Goal: Transaction & Acquisition: Purchase product/service

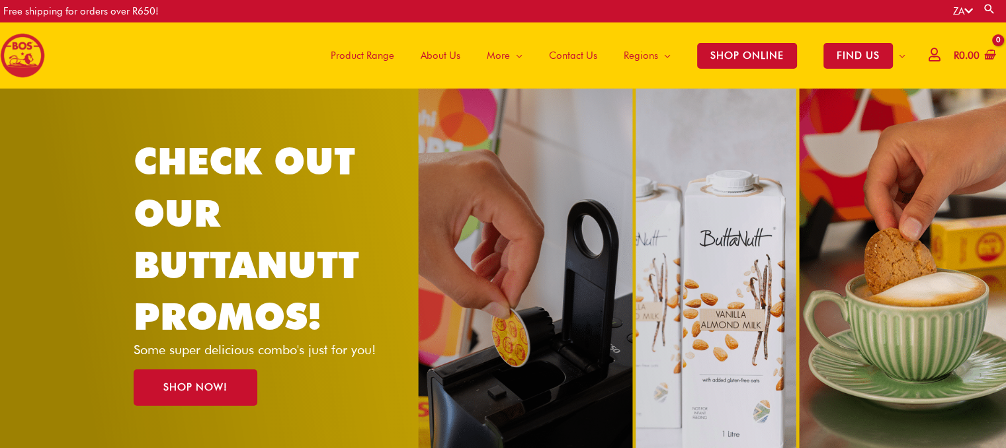
click at [449, 51] on span "About Us" at bounding box center [440, 56] width 40 height 40
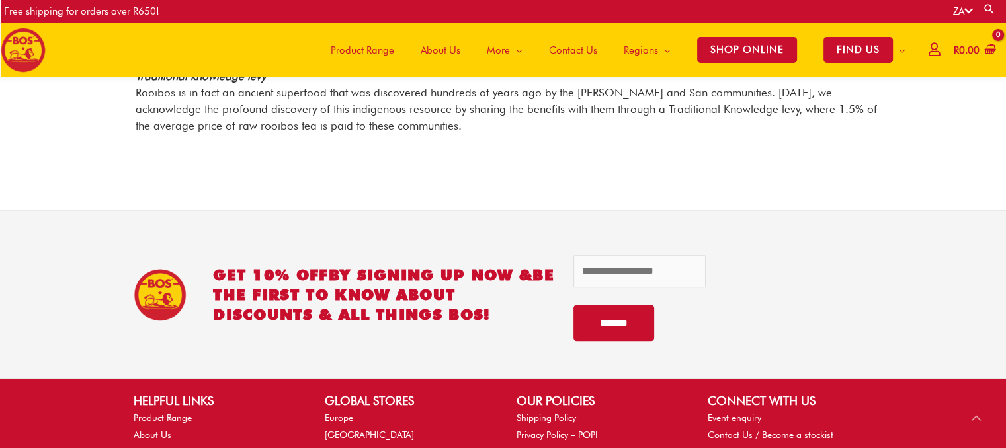
scroll to position [1698, 0]
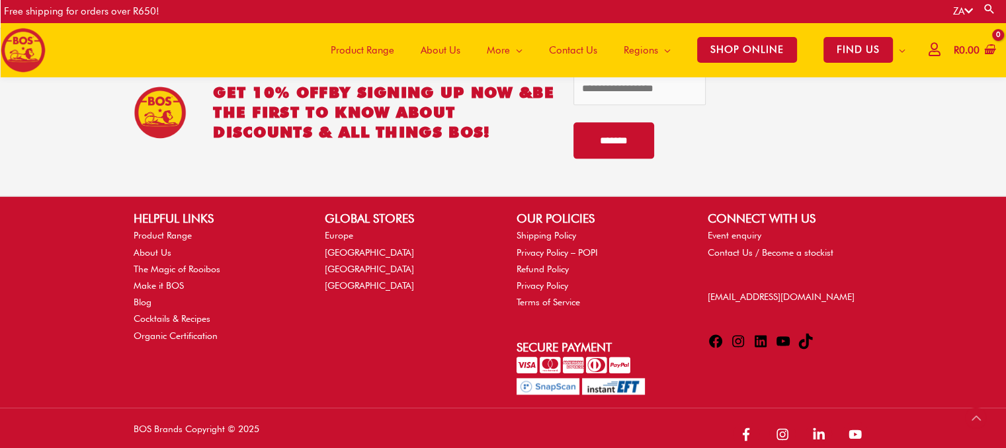
click at [362, 43] on span "Product Range" at bounding box center [362, 50] width 63 height 40
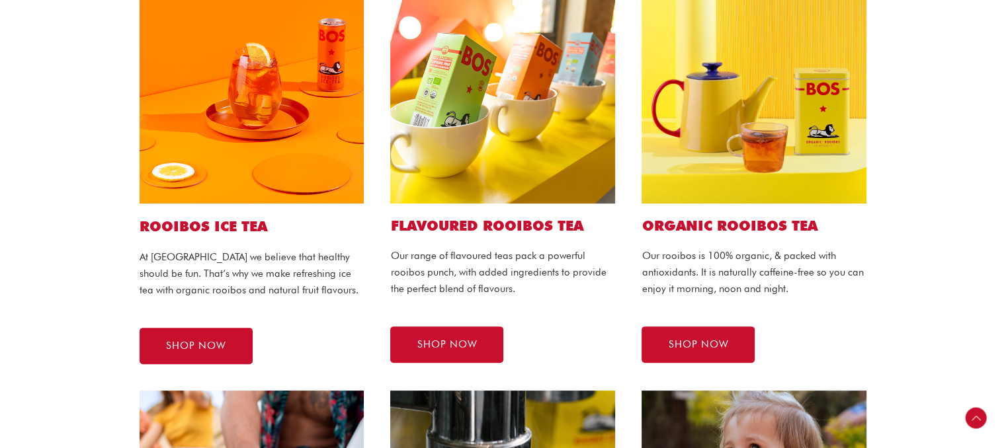
scroll to position [363, 0]
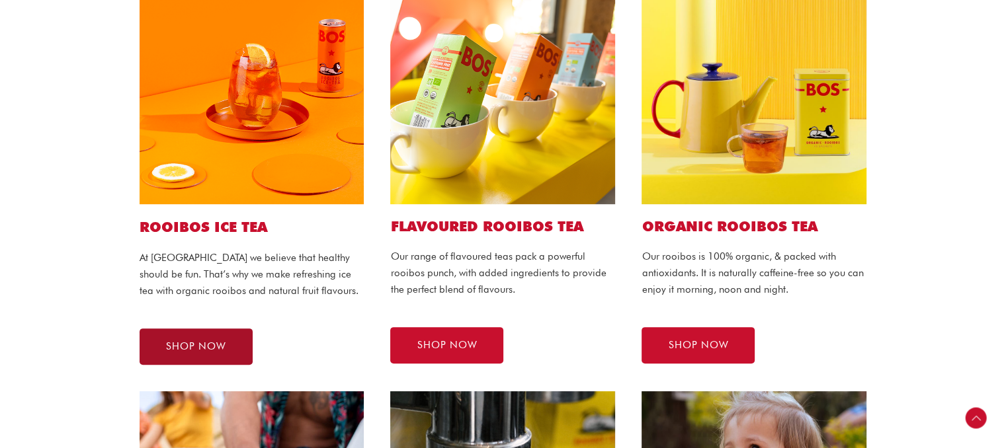
click at [231, 352] on link "SHOP NOW" at bounding box center [195, 347] width 113 height 36
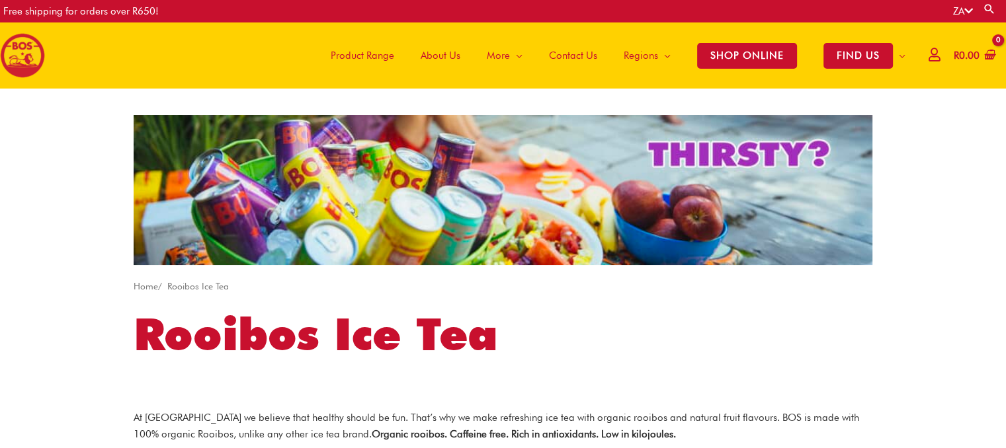
scroll to position [397, 0]
